Goal: Task Accomplishment & Management: Manage account settings

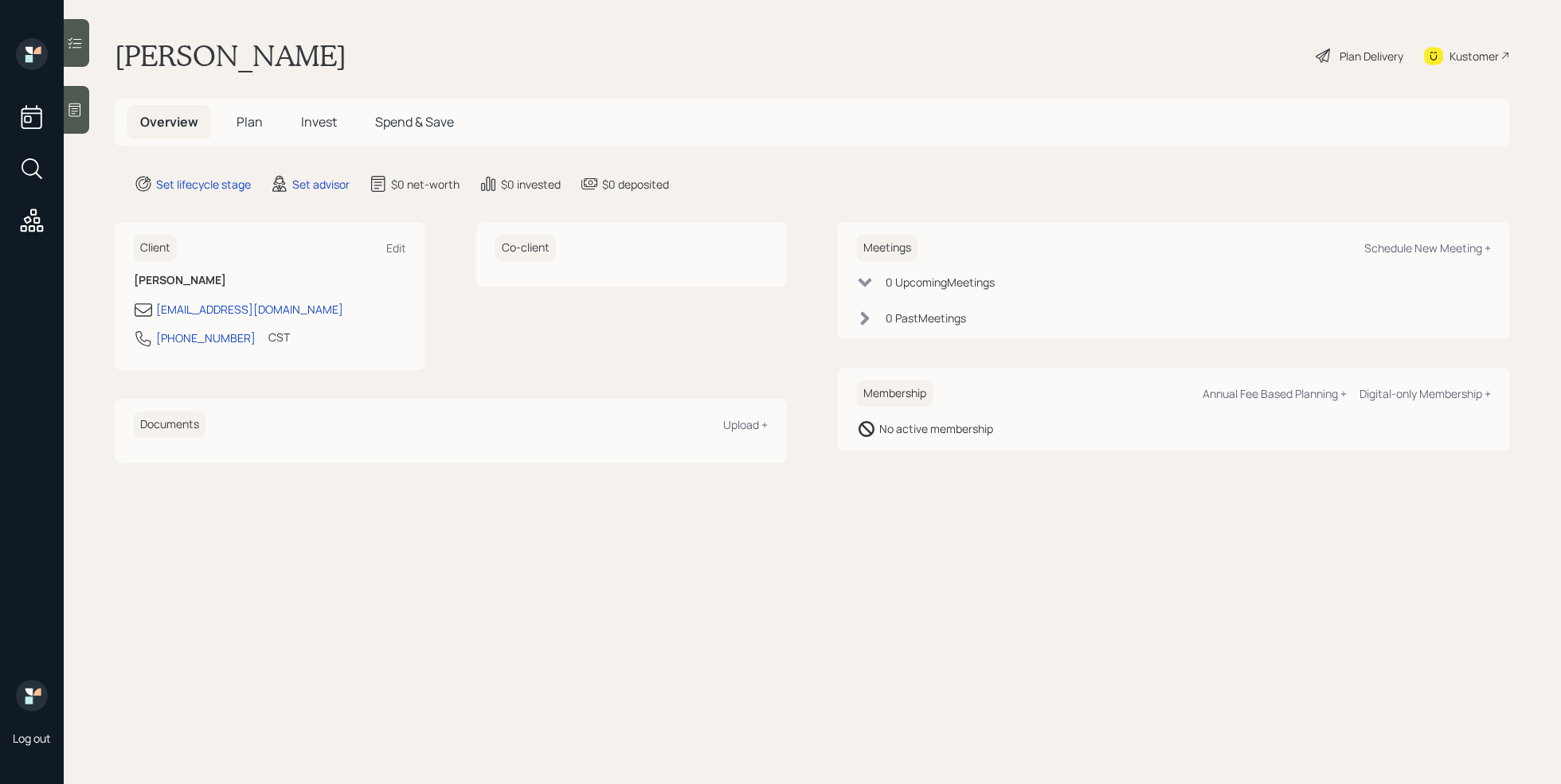
click at [71, 110] on icon at bounding box center [75, 110] width 16 height 16
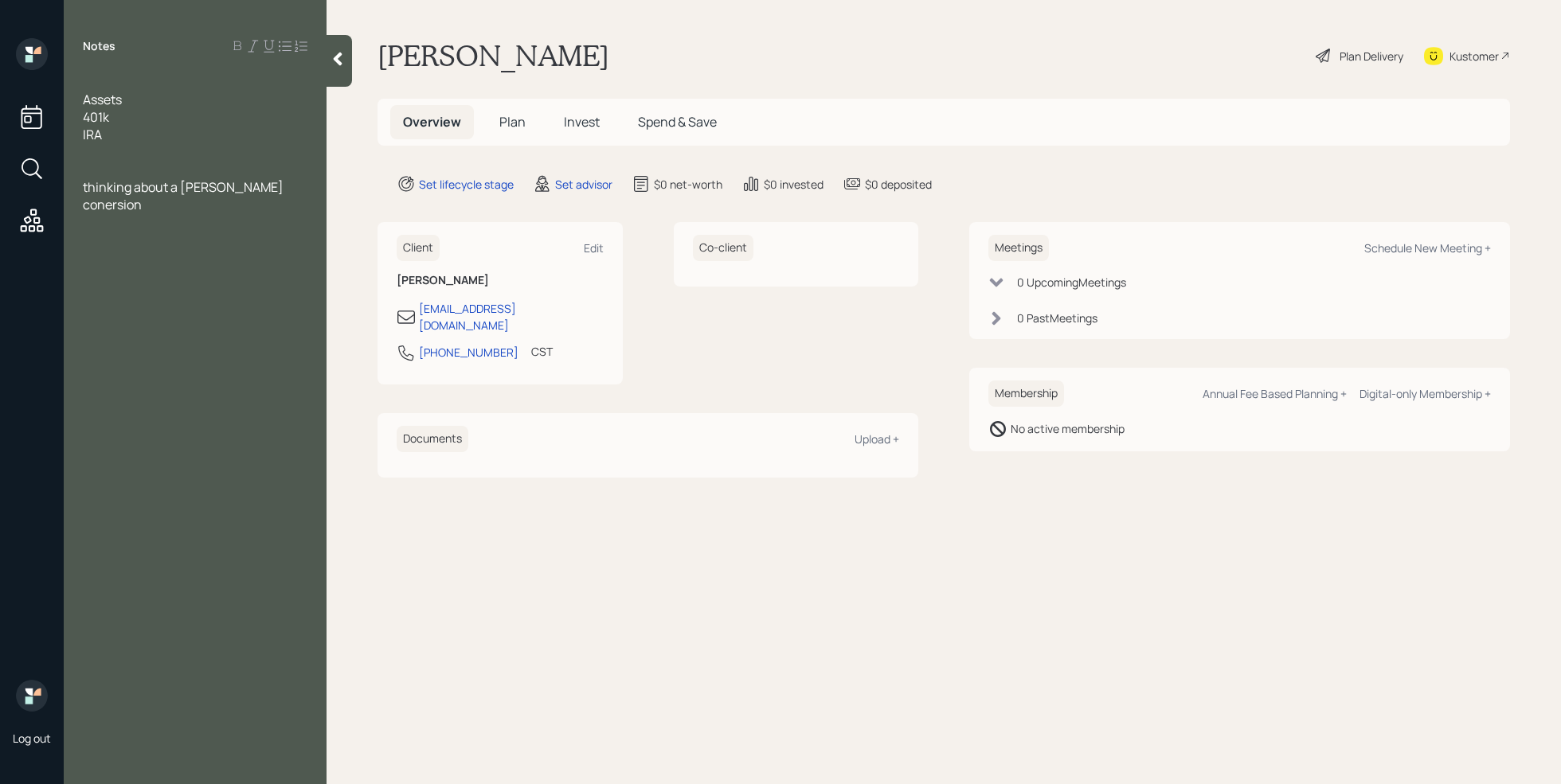
click at [85, 78] on div at bounding box center [195, 82] width 225 height 18
click at [94, 71] on div "Notes Assets 401k IRA thinking about a roth conersion" at bounding box center [195, 401] width 263 height 727
click at [228, 187] on span "thinking about a roth conersion" at bounding box center [184, 196] width 203 height 35
click at [113, 68] on div "Notes Assets 401k IRA thinking about a roth conversion" at bounding box center [195, 401] width 263 height 727
click at [108, 73] on div at bounding box center [195, 82] width 225 height 18
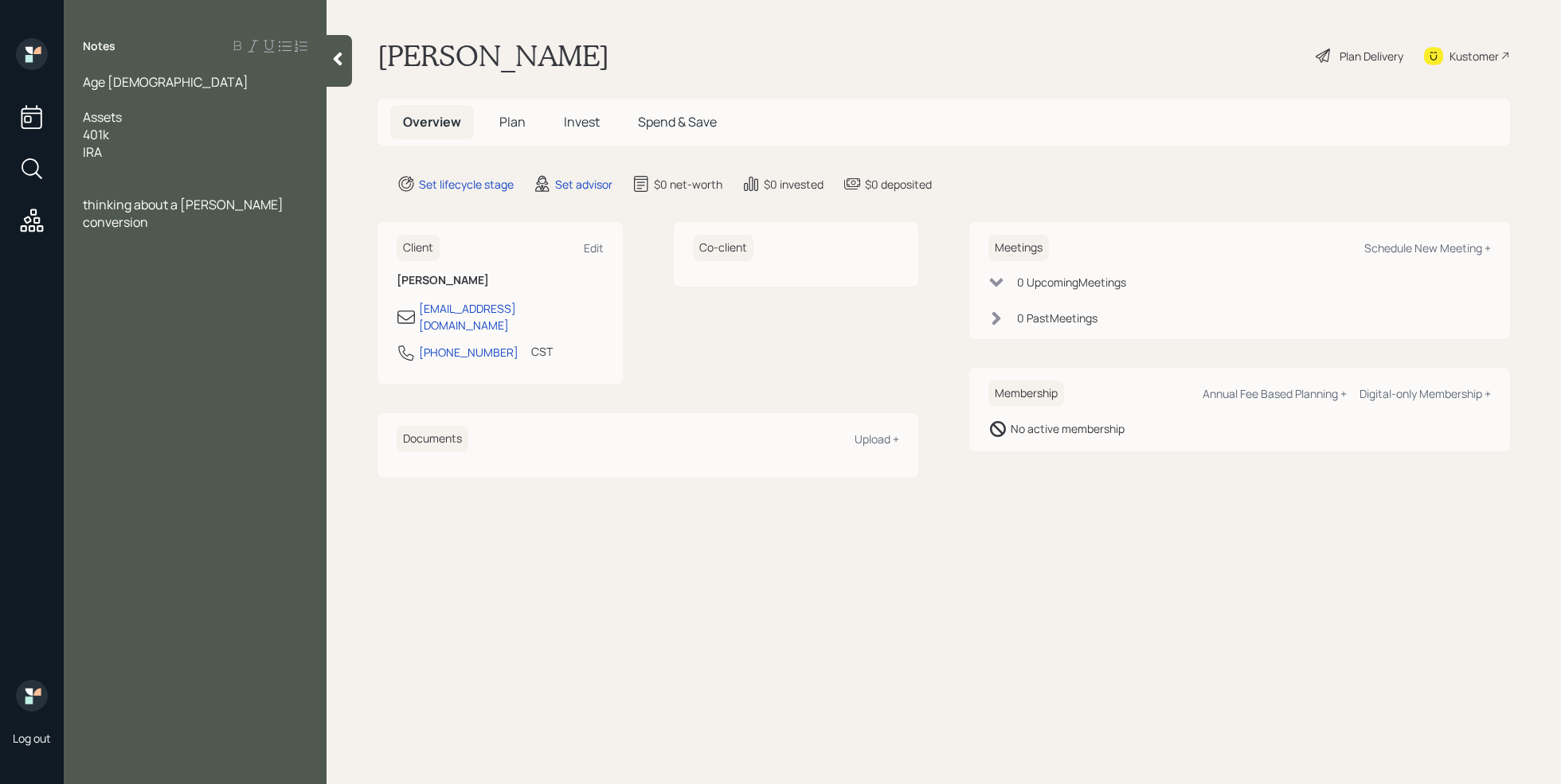
click at [288, 200] on div "thinking about a roth conversion" at bounding box center [195, 213] width 225 height 35
click at [192, 231] on div "Retirement" at bounding box center [195, 240] width 225 height 18
click at [119, 104] on div at bounding box center [195, 100] width 225 height 18
click at [143, 138] on div "401k" at bounding box center [195, 135] width 225 height 18
click at [112, 183] on div "IRA" at bounding box center [195, 187] width 225 height 18
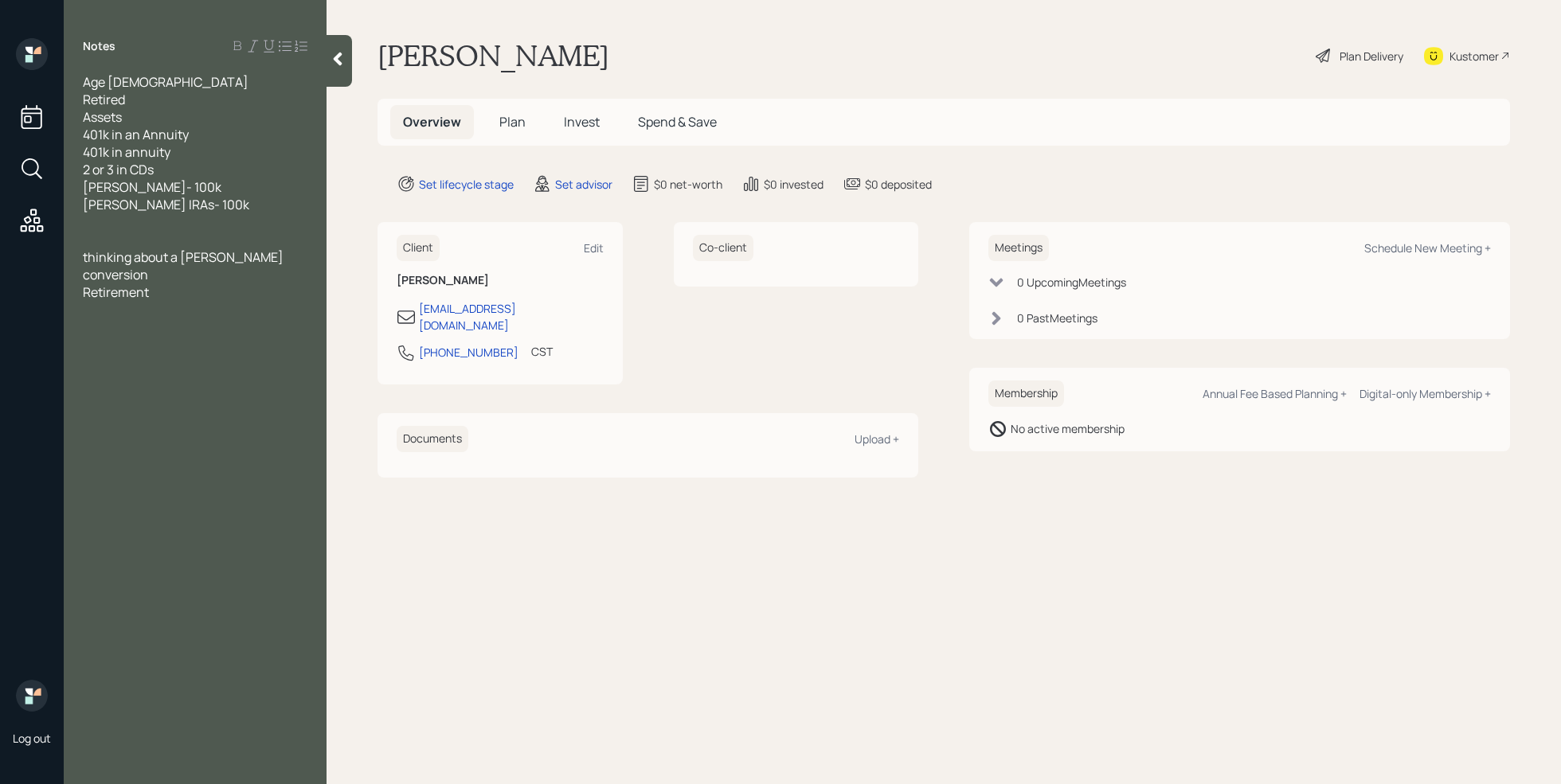
click at [107, 251] on span "thinking about a Roth conversion" at bounding box center [184, 266] width 203 height 35
click at [117, 232] on div at bounding box center [195, 240] width 225 height 18
click at [140, 99] on div "Retired" at bounding box center [195, 100] width 225 height 18
click at [122, 267] on div at bounding box center [195, 275] width 225 height 18
click at [131, 264] on div "SS-" at bounding box center [195, 258] width 225 height 18
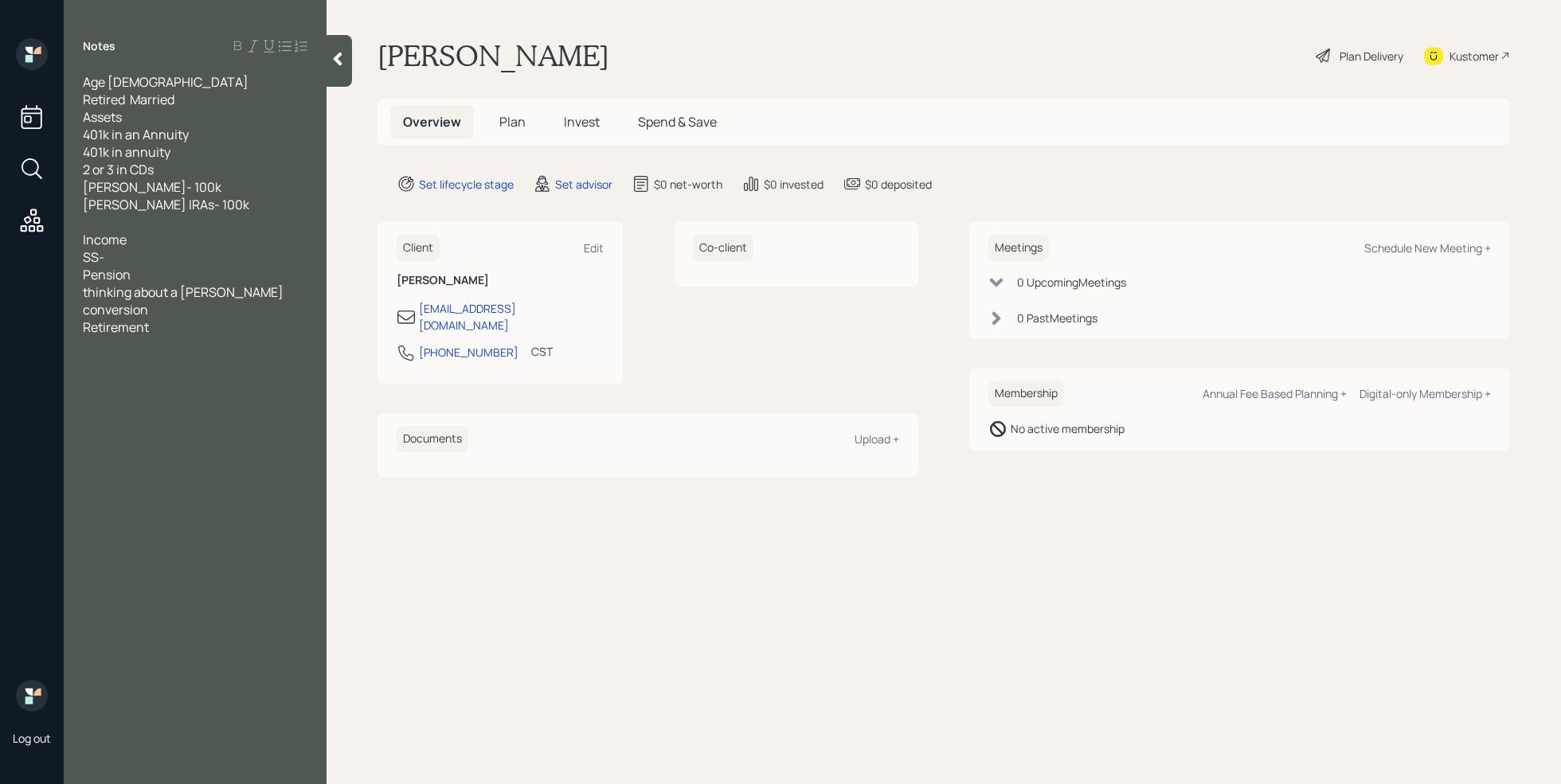
click at [144, 275] on div "Pension" at bounding box center [195, 275] width 225 height 18
click at [134, 256] on div "SS-" at bounding box center [195, 258] width 225 height 18
click at [160, 277] on div "Pension-" at bounding box center [195, 275] width 225 height 18
click at [105, 287] on div at bounding box center [195, 292] width 225 height 18
click at [148, 365] on div at bounding box center [195, 362] width 225 height 18
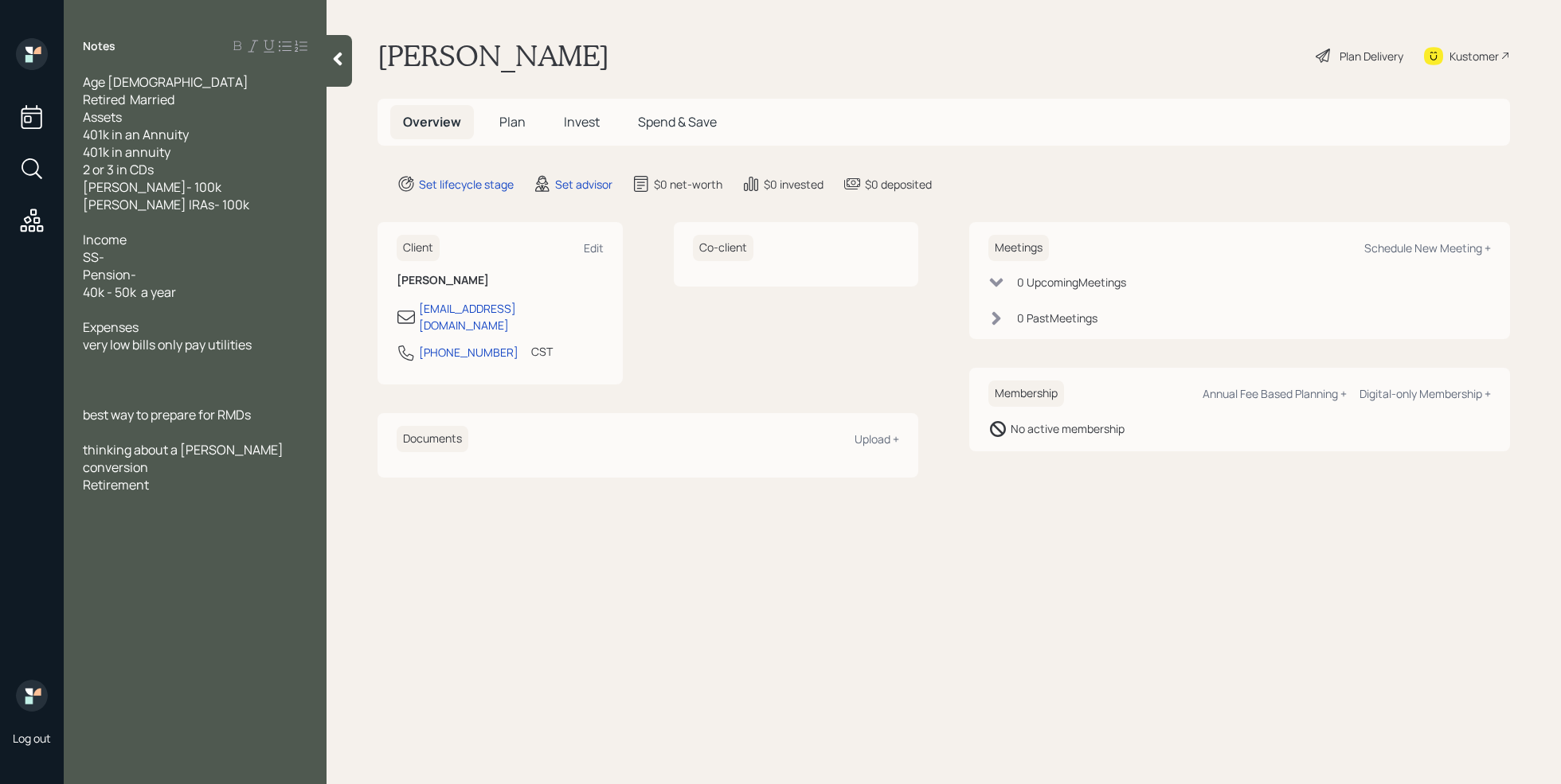
click at [197, 476] on div "Retirement" at bounding box center [195, 485] width 225 height 18
click at [213, 528] on span "will come prepared wiith statements has scattered accounts" at bounding box center [189, 546] width 213 height 35
click at [250, 557] on div "Notes Age 68 Retired Married Assets 401k in an Annuity 401k in annuity 2 or 3 i…" at bounding box center [195, 401] width 263 height 727
click at [1406, 250] on div "Schedule New Meeting +" at bounding box center [1428, 248] width 127 height 15
select select "round-robin"
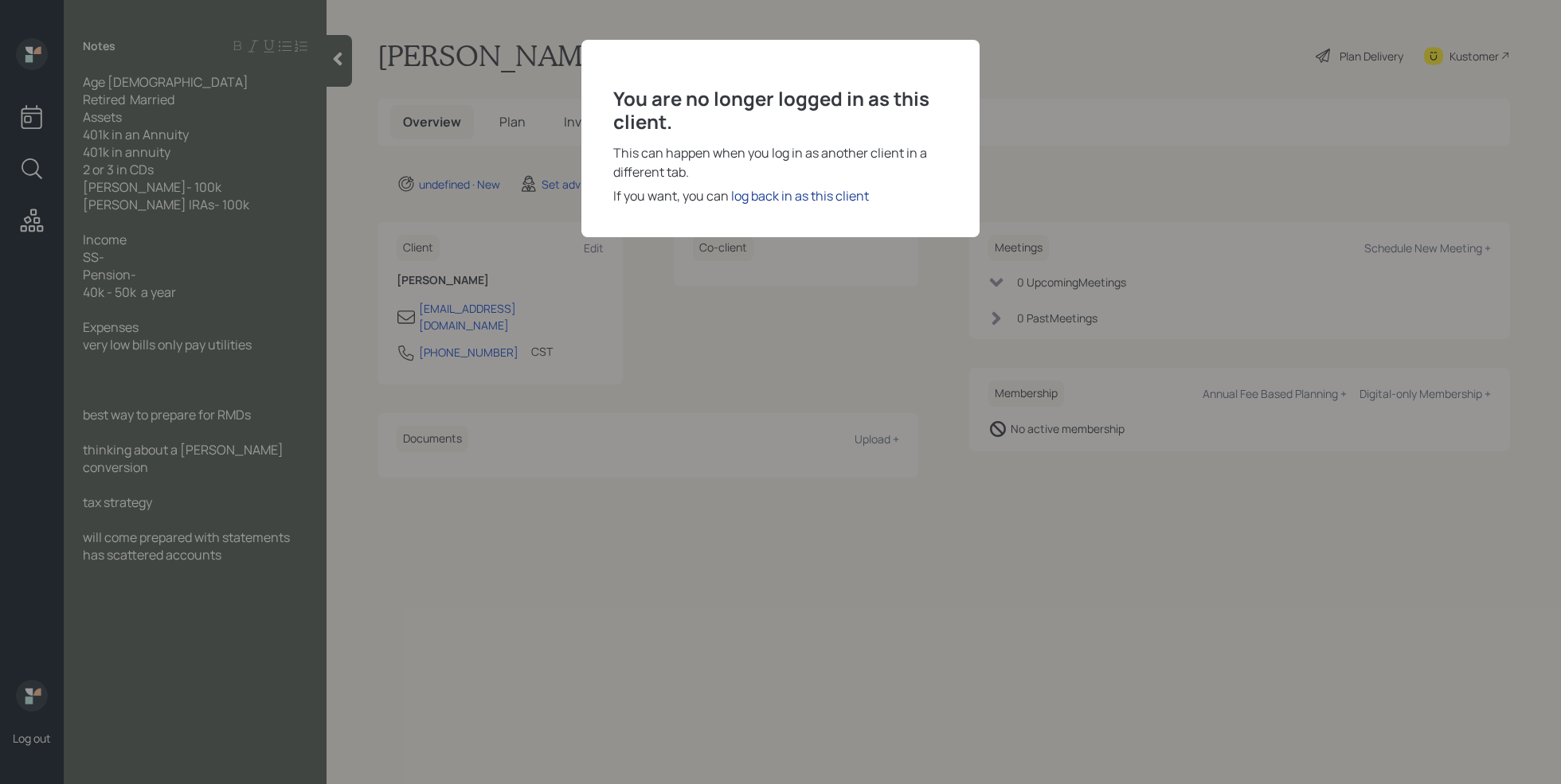
click at [766, 202] on div "log back in as this client" at bounding box center [800, 196] width 138 height 19
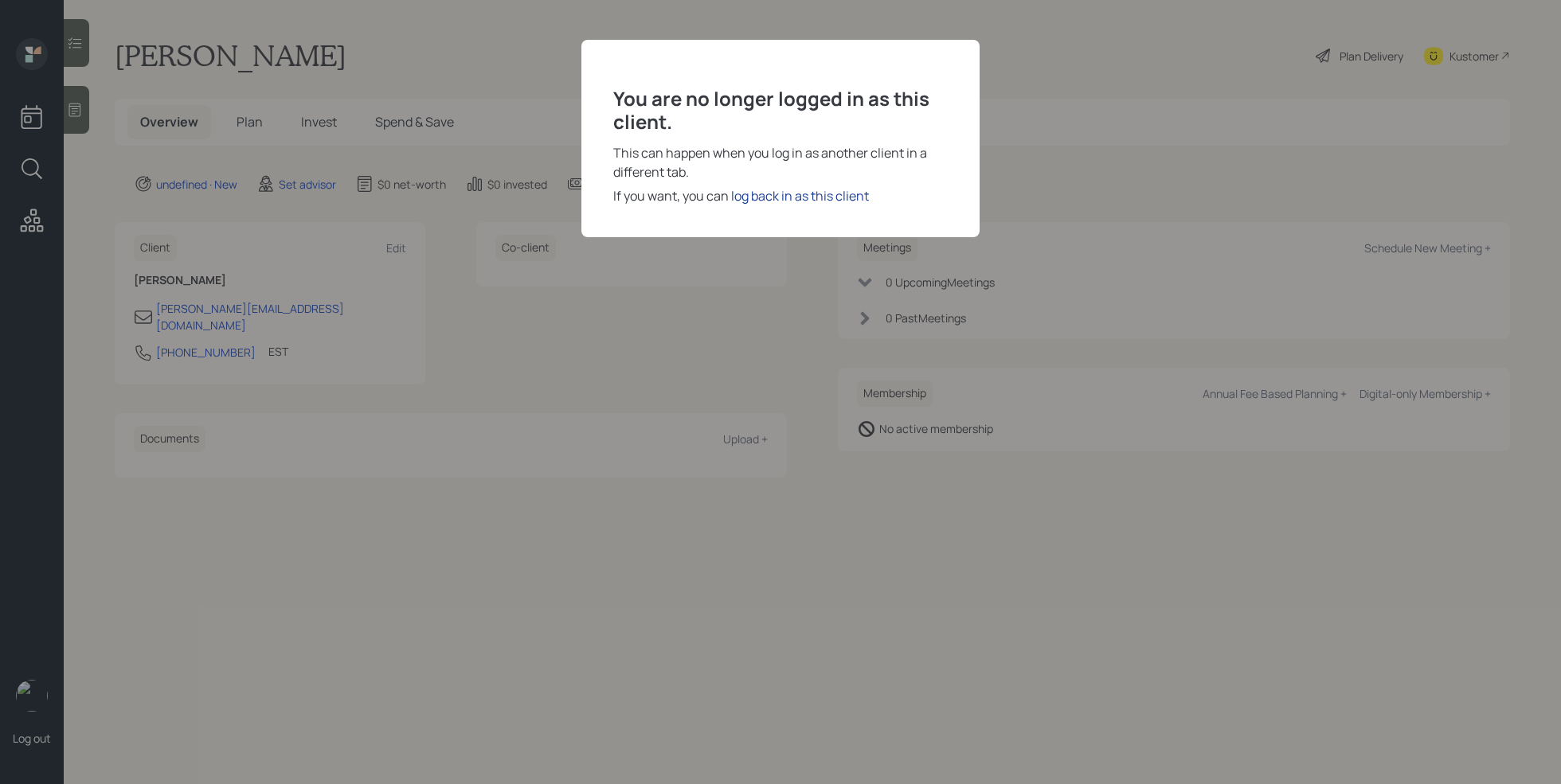
click at [797, 192] on div "log back in as this client" at bounding box center [800, 196] width 138 height 19
